Goal: Find contact information: Find contact information

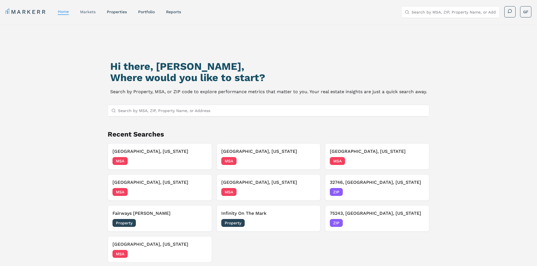
click at [94, 12] on link "markets" at bounding box center [87, 12] width 15 height 5
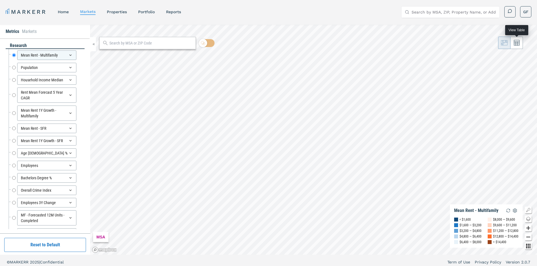
click at [518, 45] on icon at bounding box center [516, 43] width 6 height 6
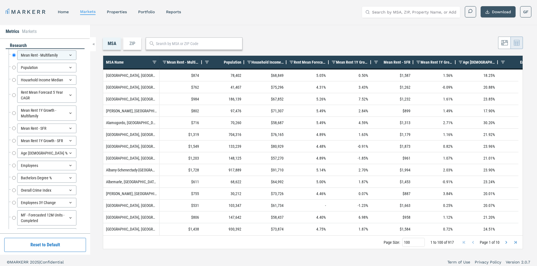
click at [494, 13] on button "Download" at bounding box center [497, 11] width 35 height 11
